Goal: Task Accomplishment & Management: Manage account settings

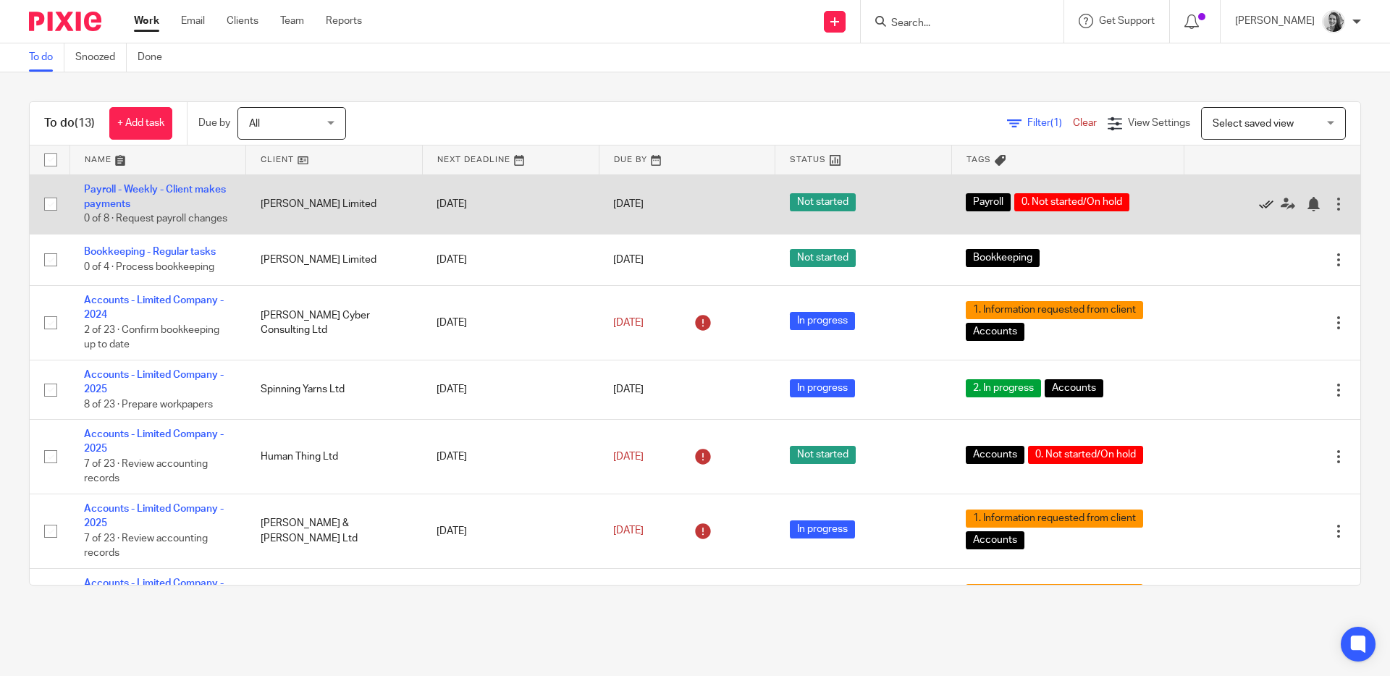
click at [1259, 210] on icon at bounding box center [1266, 204] width 14 height 14
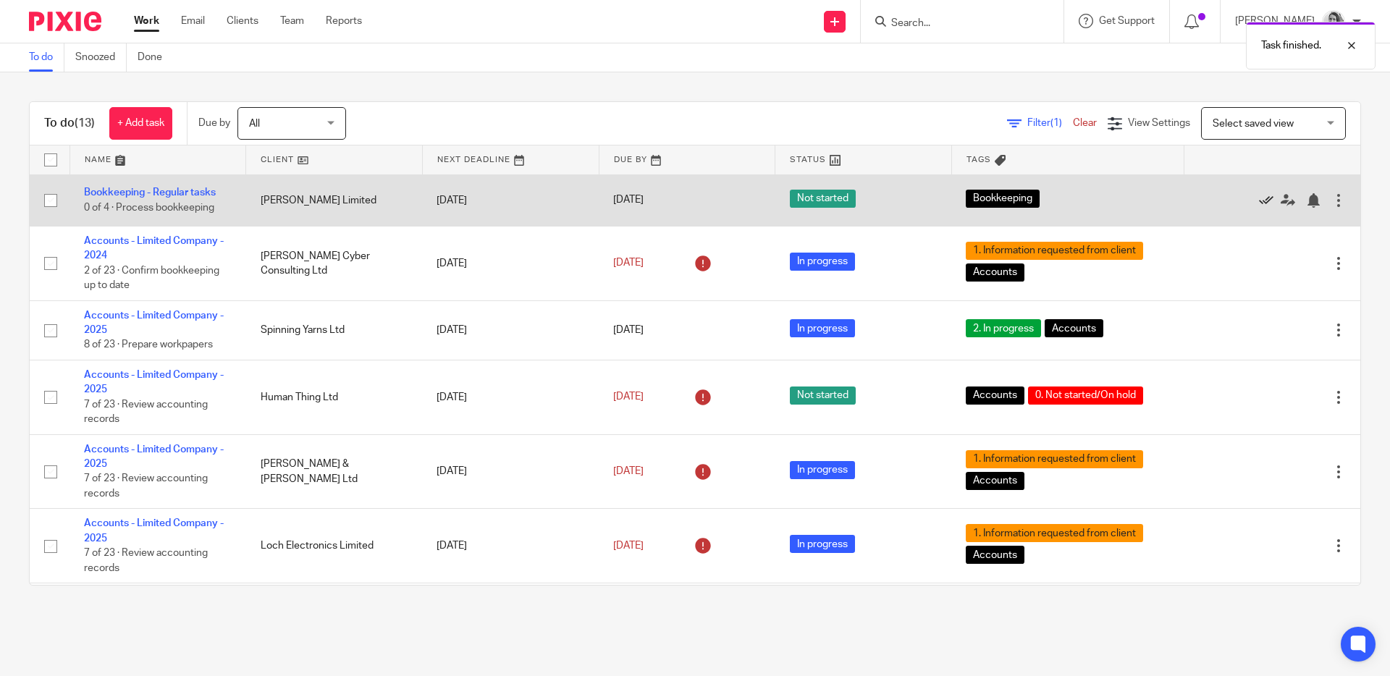
click at [1259, 198] on icon at bounding box center [1266, 200] width 14 height 14
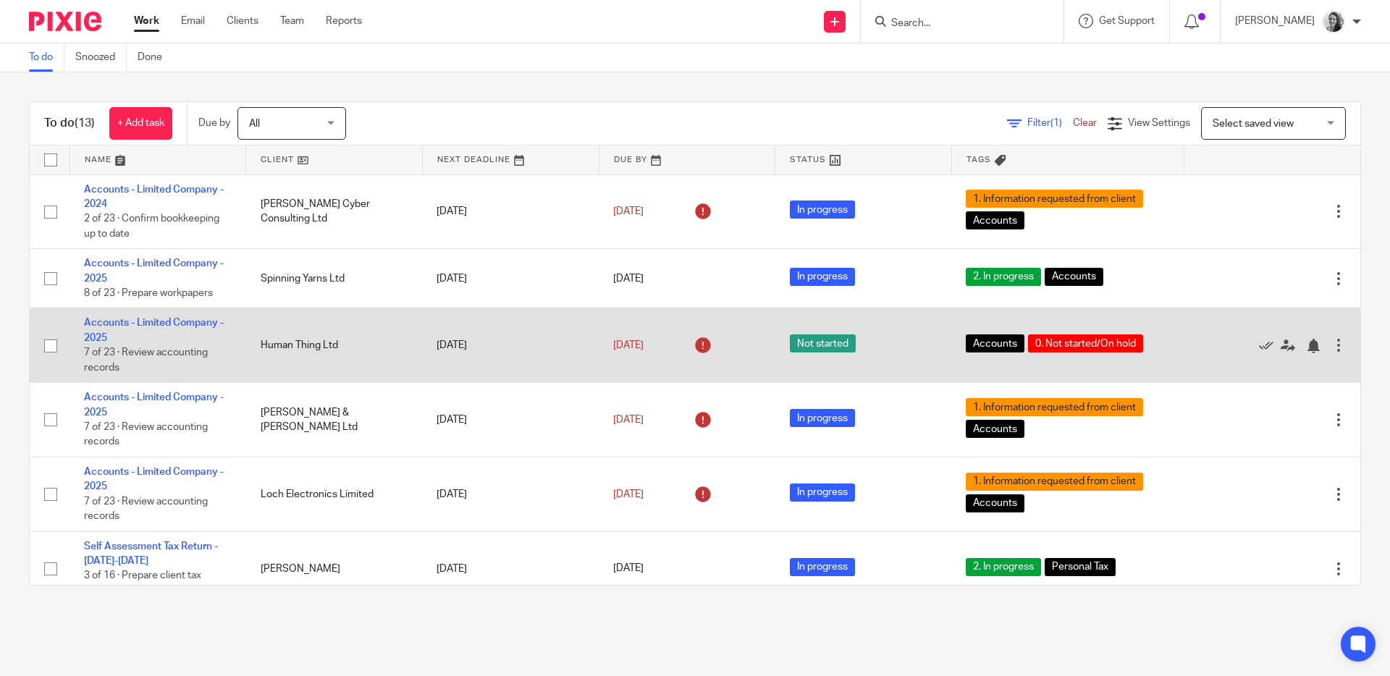
click at [791, 348] on span "Not started" at bounding box center [823, 343] width 66 height 18
click at [793, 350] on span "Not started" at bounding box center [823, 343] width 66 height 18
click at [154, 319] on link "Accounts - Limited Company - 2025" at bounding box center [154, 330] width 140 height 25
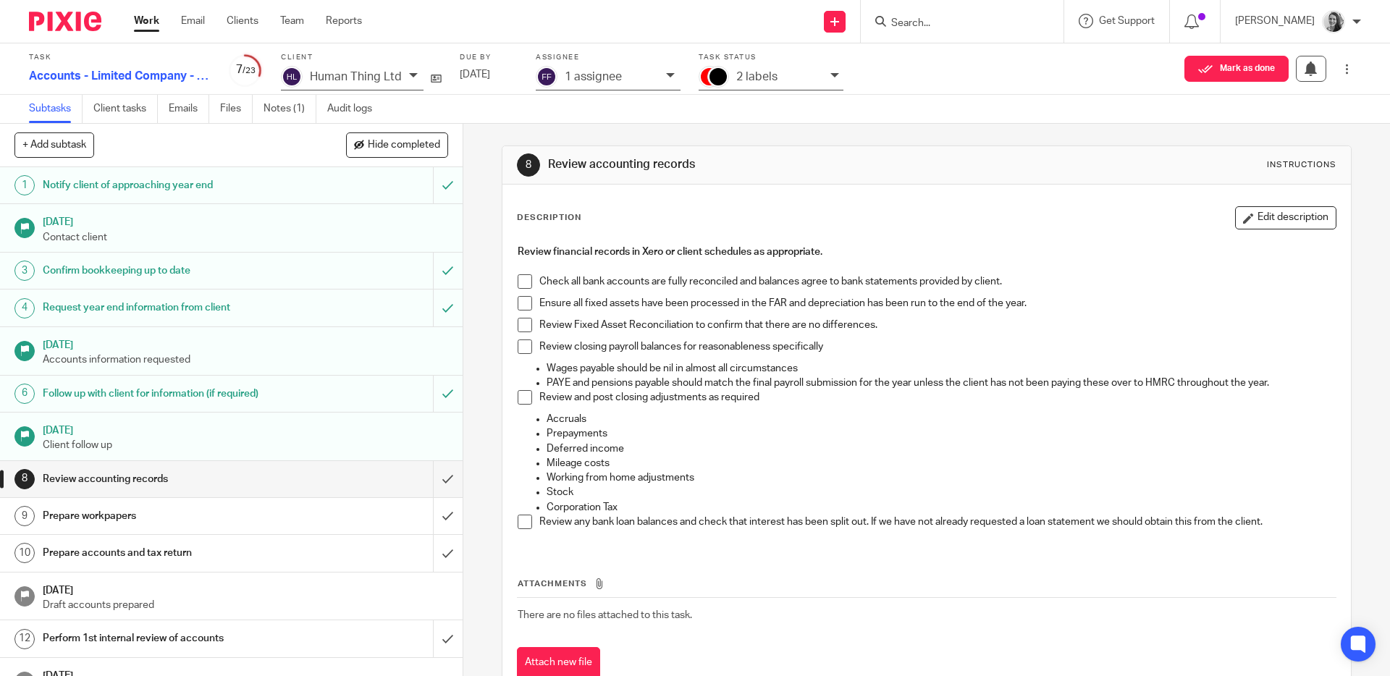
click at [765, 77] on p "2 labels" at bounding box center [756, 76] width 41 height 13
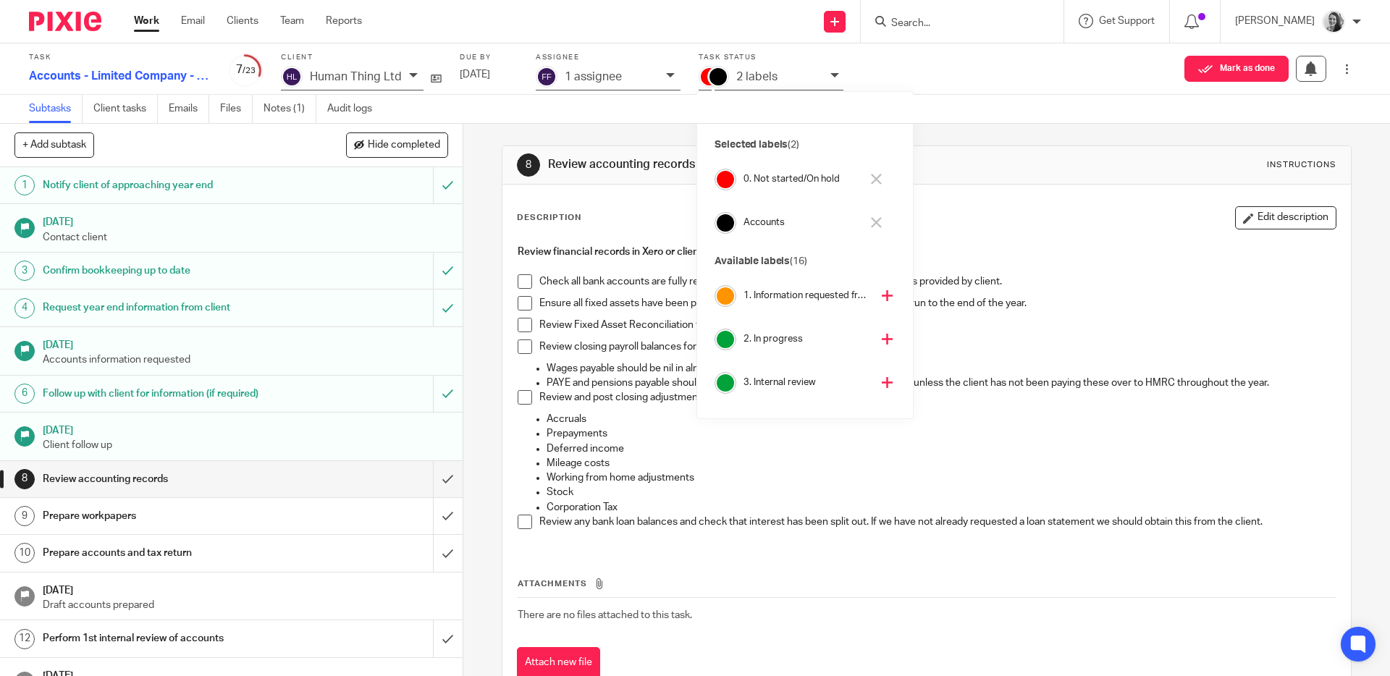
click at [875, 182] on icon at bounding box center [876, 179] width 11 height 11
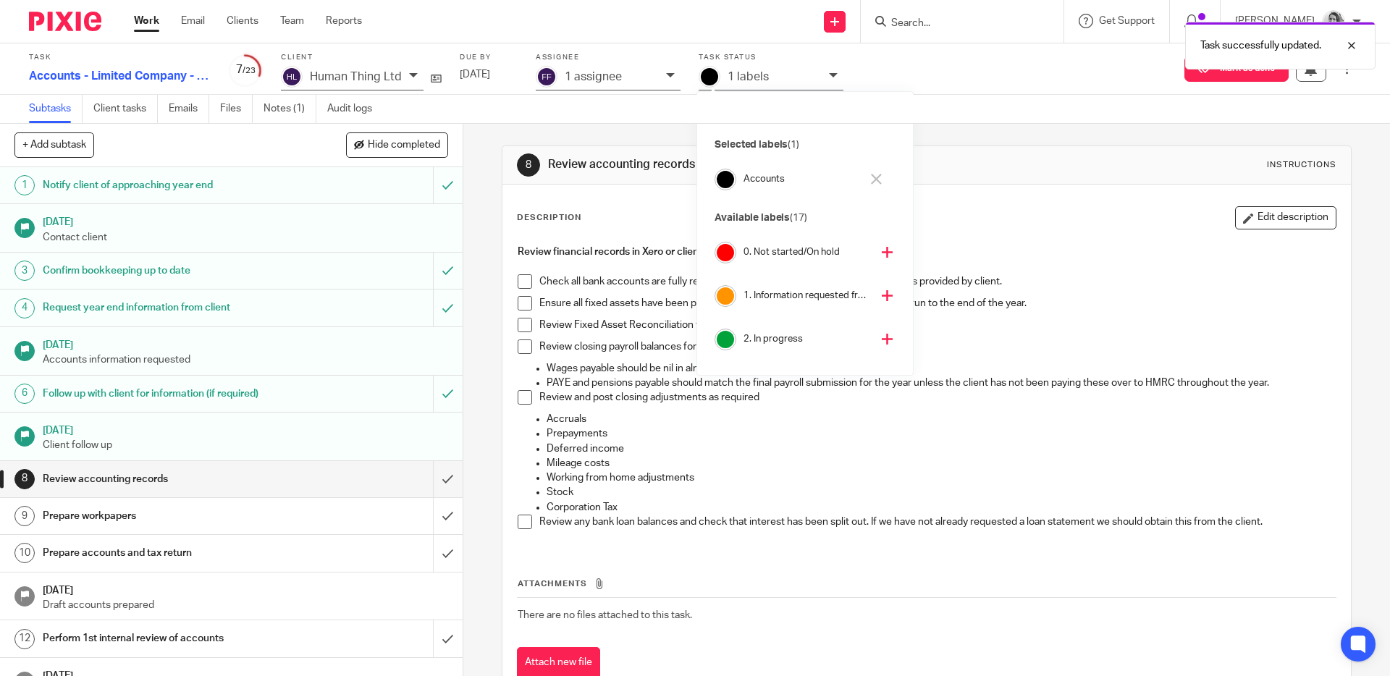
click at [882, 342] on icon at bounding box center [887, 339] width 11 height 11
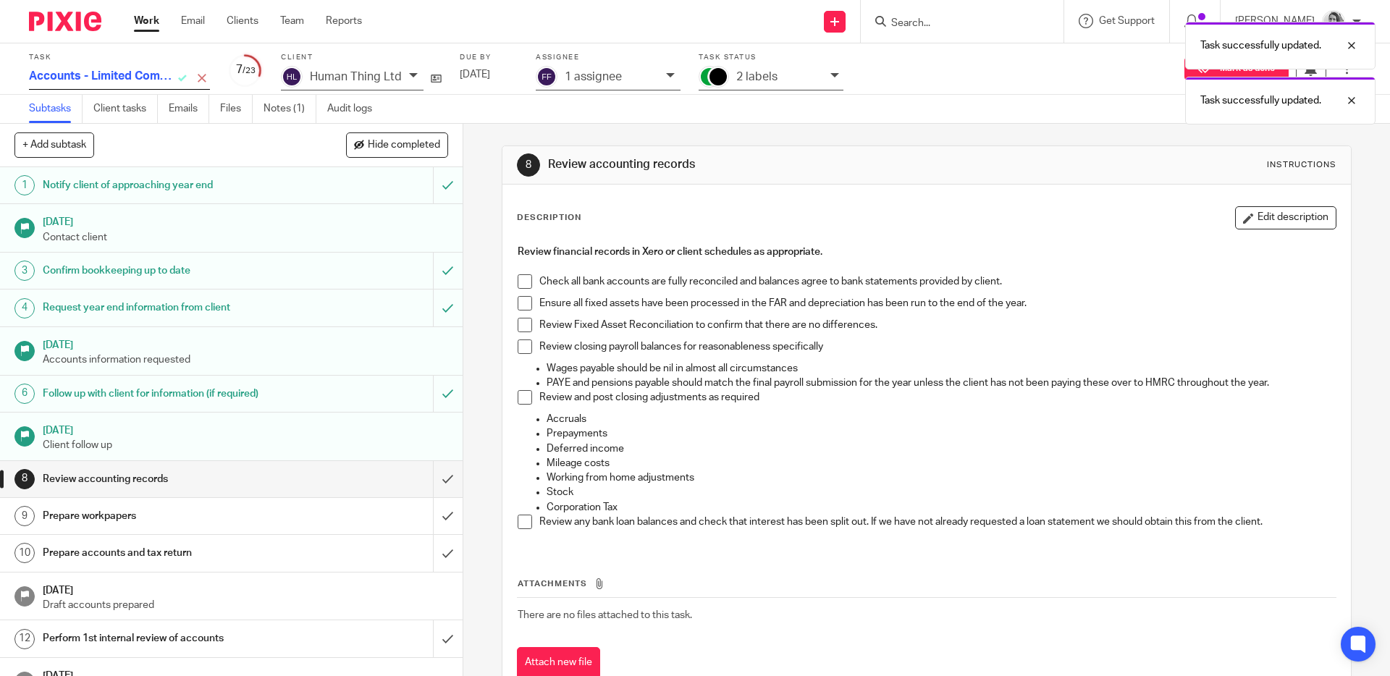
click at [182, 75] on div "Accounts - Limited Company - 2025" at bounding box center [119, 78] width 181 height 24
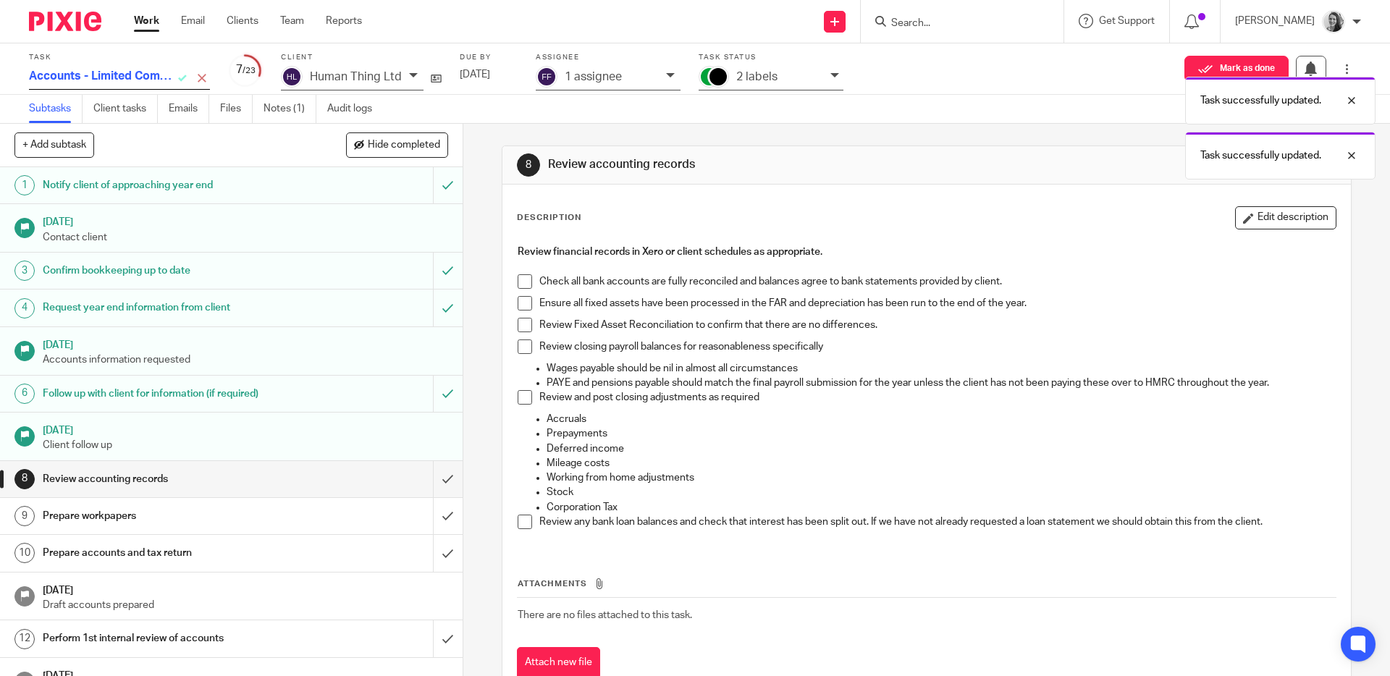
click at [182, 75] on div "Accounts - Limited Company - 2025" at bounding box center [119, 78] width 181 height 24
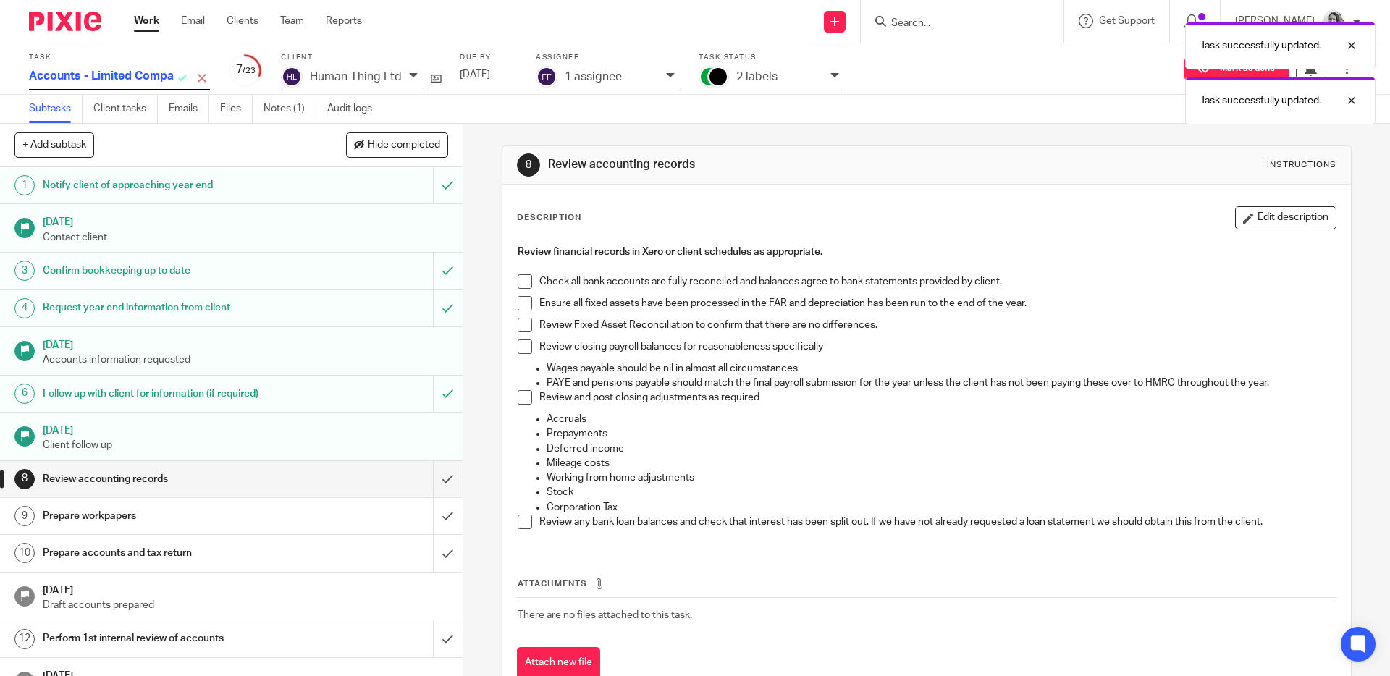
click at [673, 208] on div "Description Edit description" at bounding box center [926, 217] width 819 height 23
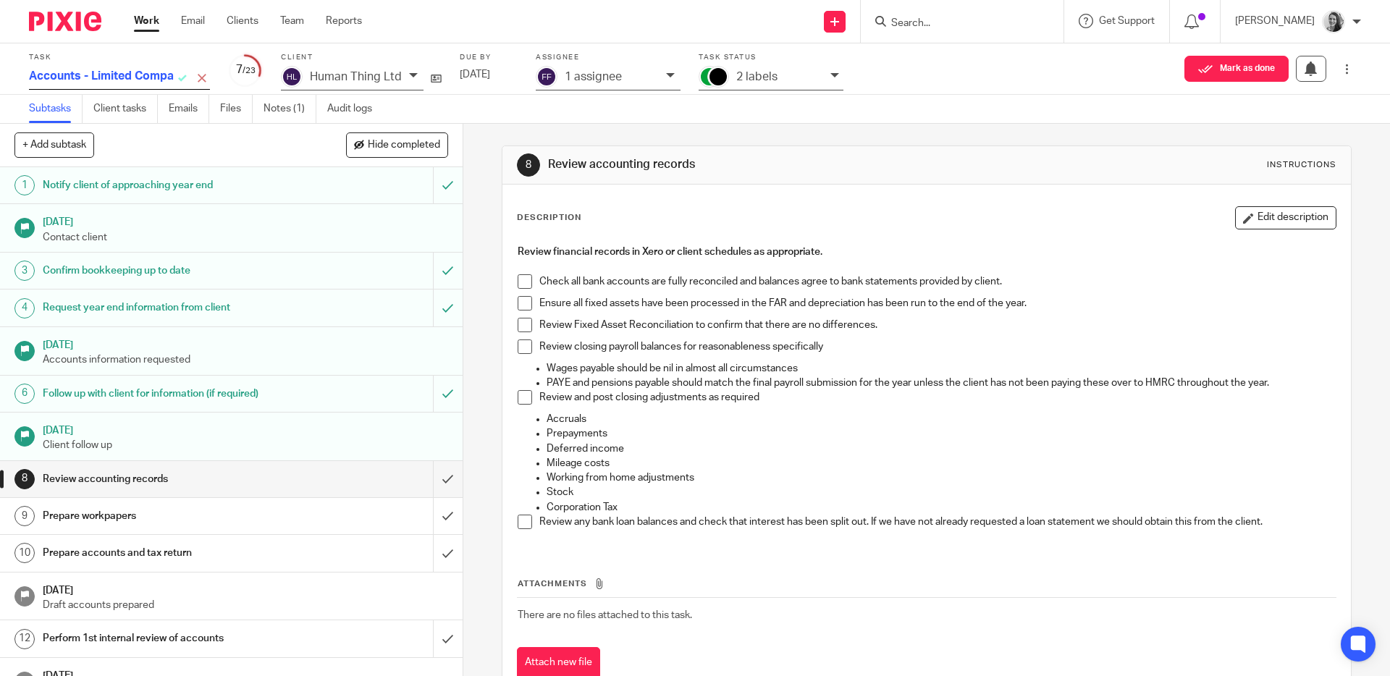
click at [796, 75] on div "2 labels" at bounding box center [779, 77] width 87 height 17
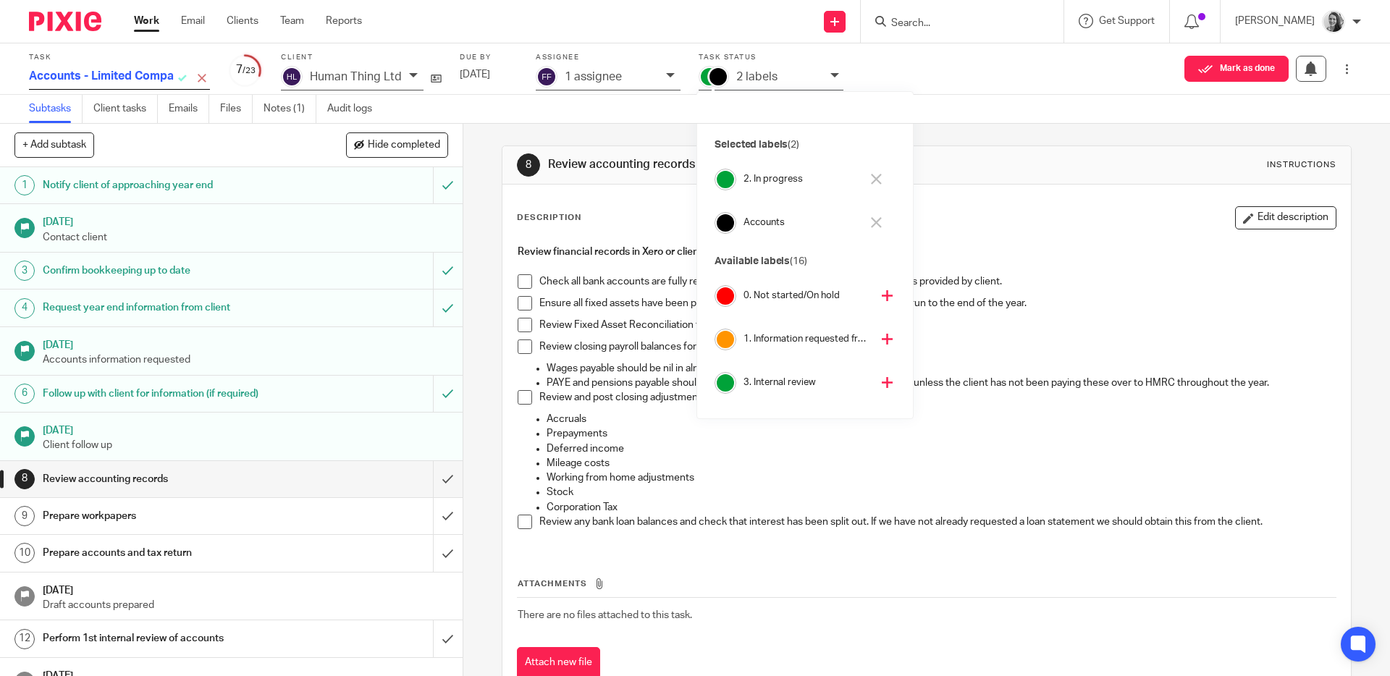
scroll to position [158, 0]
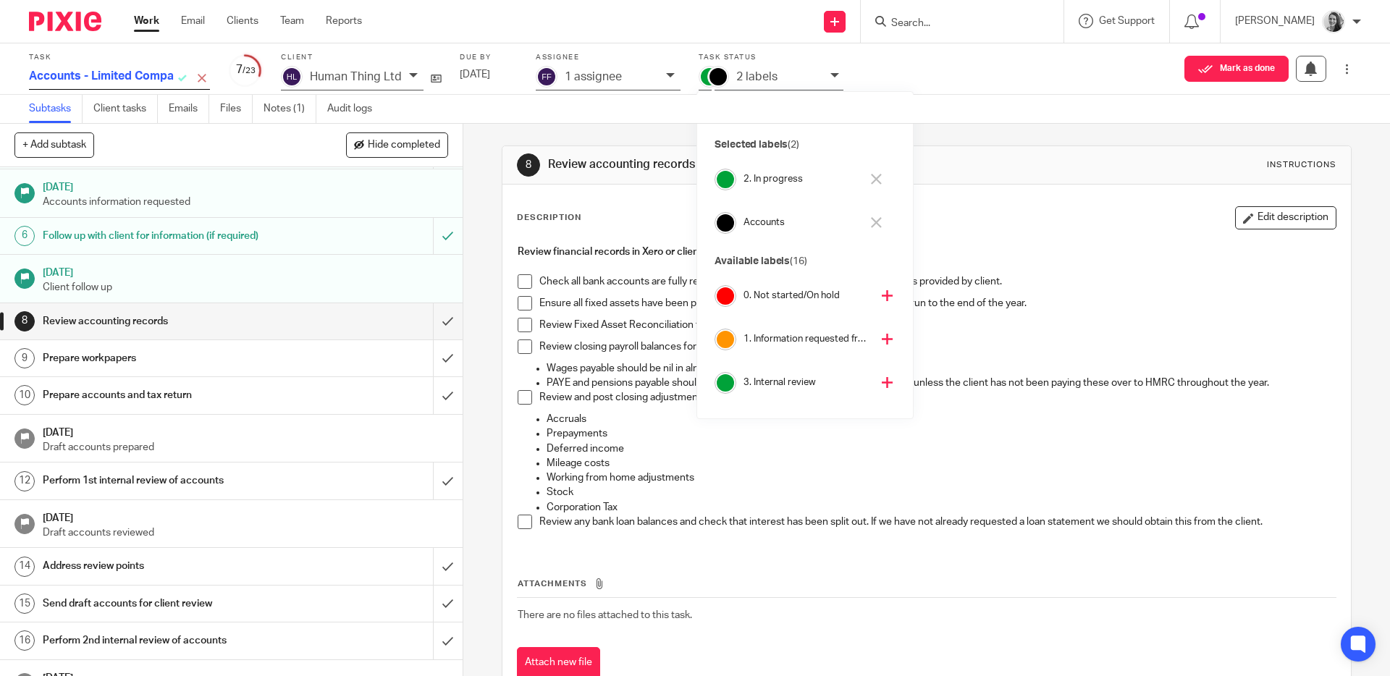
click at [590, 314] on div "Ensure all fixed assets have been processed in the FAR and depreciation has bee…" at bounding box center [937, 307] width 796 height 22
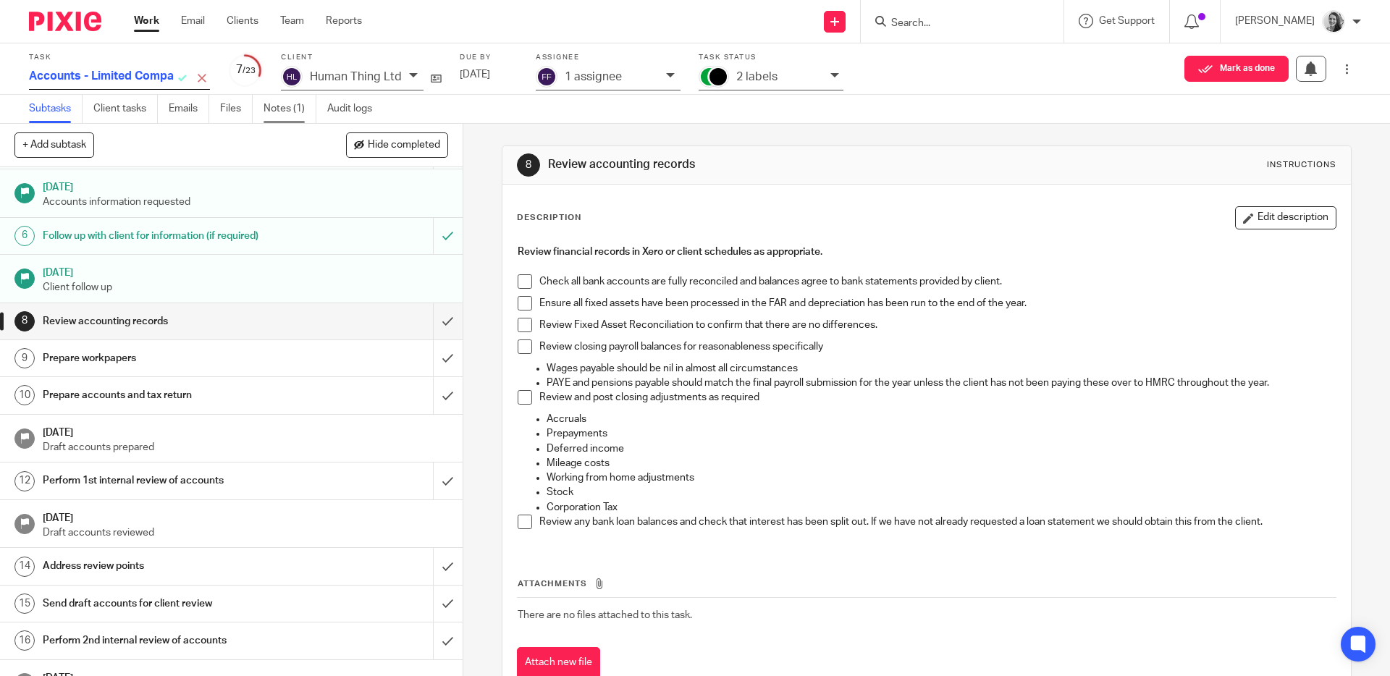
click at [306, 100] on link "Notes (1)" at bounding box center [290, 109] width 53 height 28
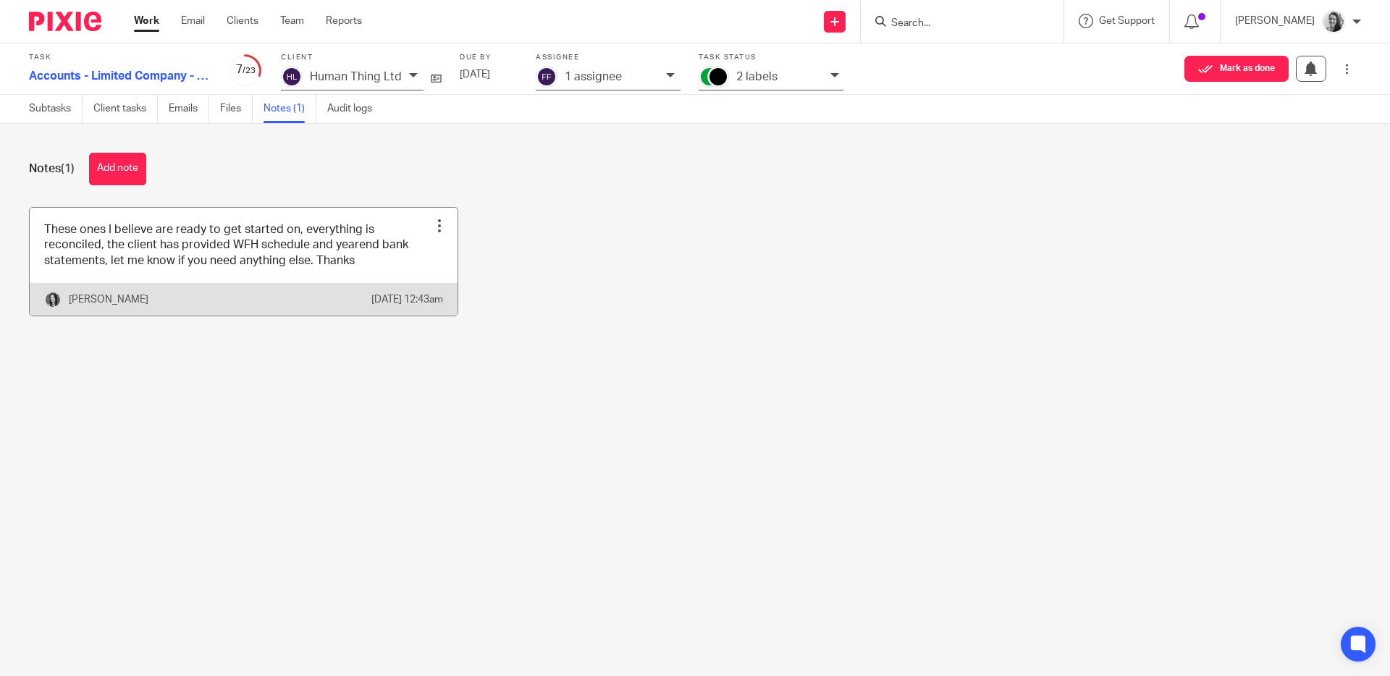
click at [288, 244] on link at bounding box center [244, 262] width 428 height 108
